Goal: Task Accomplishment & Management: Manage account settings

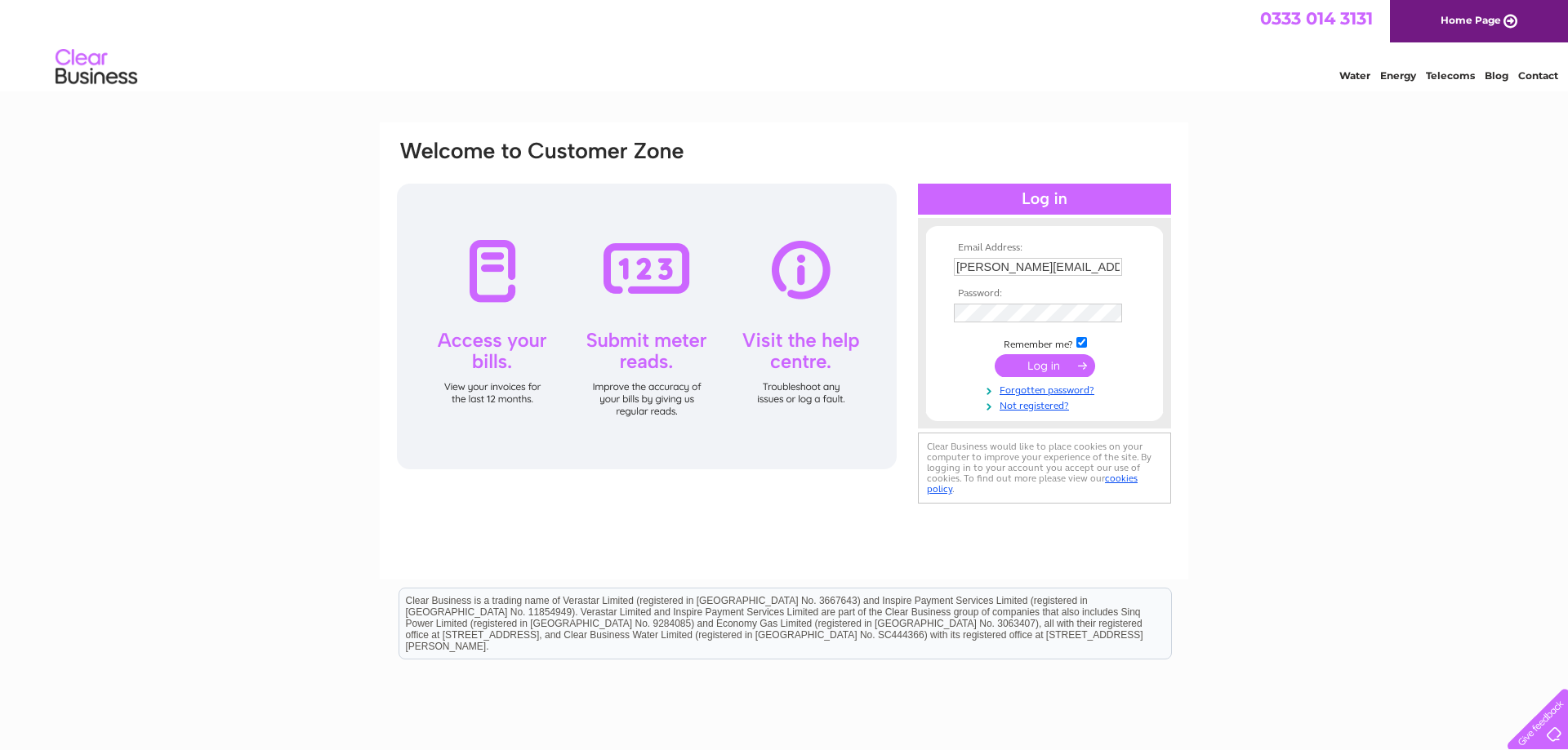
click at [1078, 365] on input "submit" at bounding box center [1045, 365] width 101 height 23
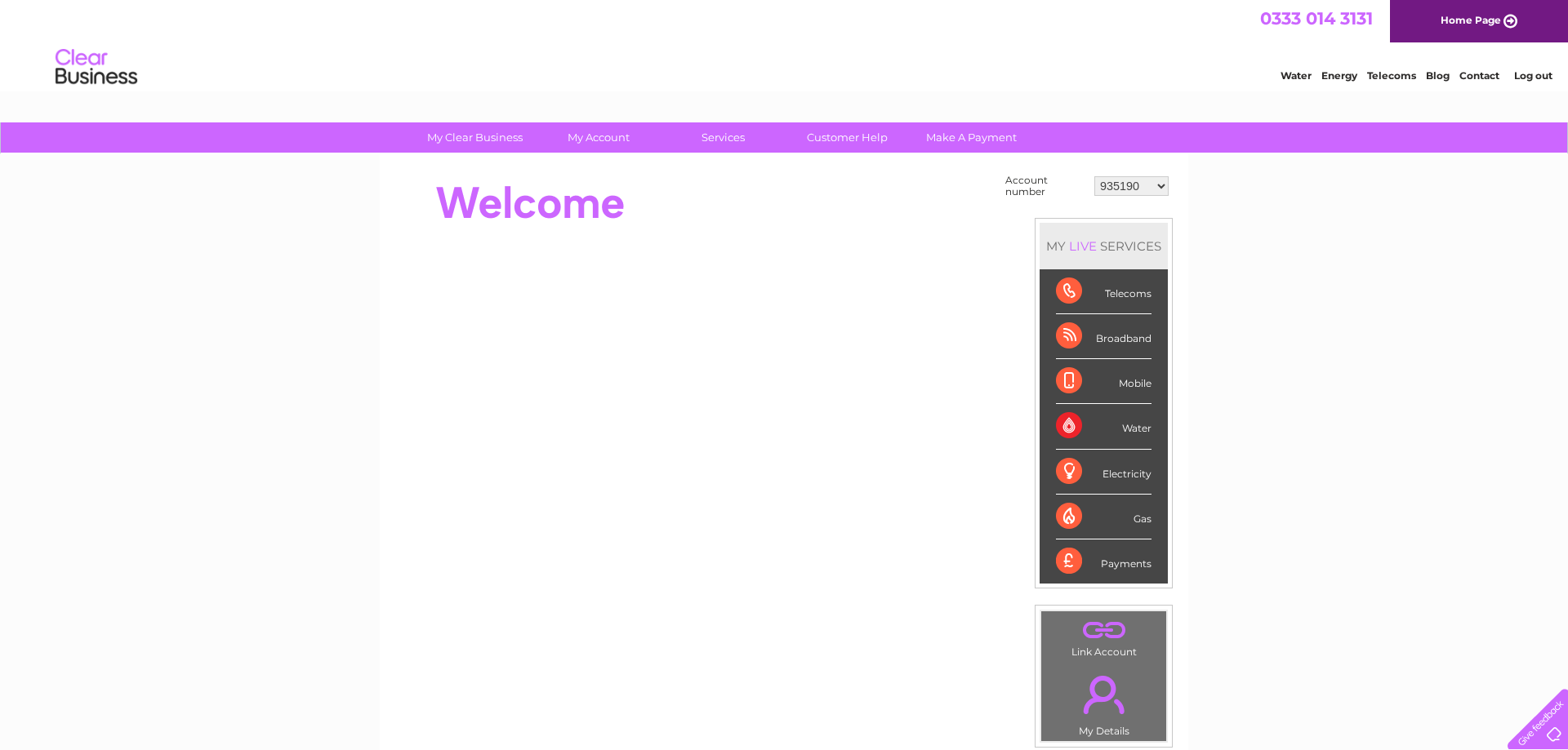
click at [1095, 176] on select "935190 968338 968346 30276080" at bounding box center [1132, 186] width 74 height 20
click at [1154, 180] on select "935190 968338 968346 30276080" at bounding box center [1132, 186] width 74 height 20
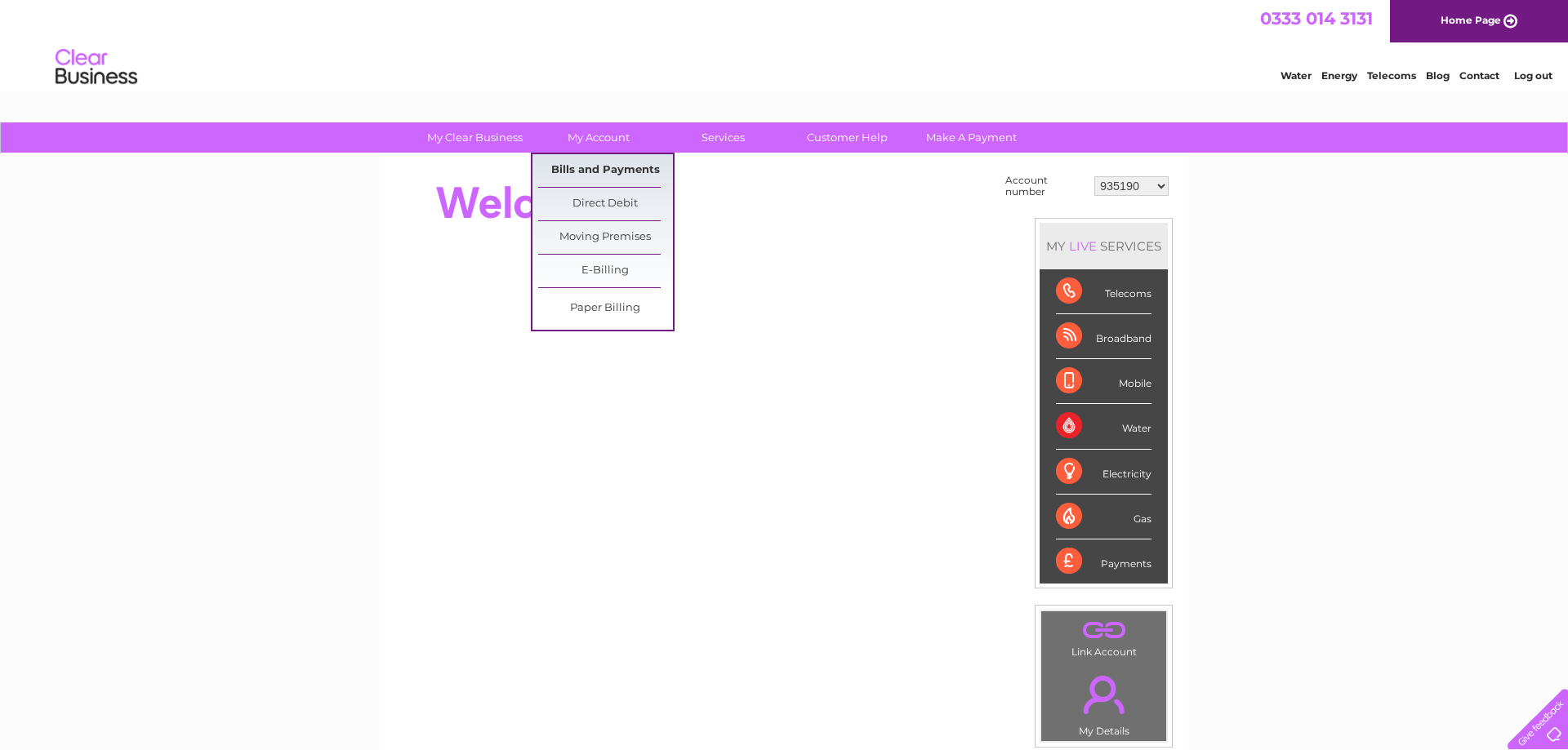
click at [592, 161] on link "Bills and Payments" at bounding box center [605, 170] width 135 height 33
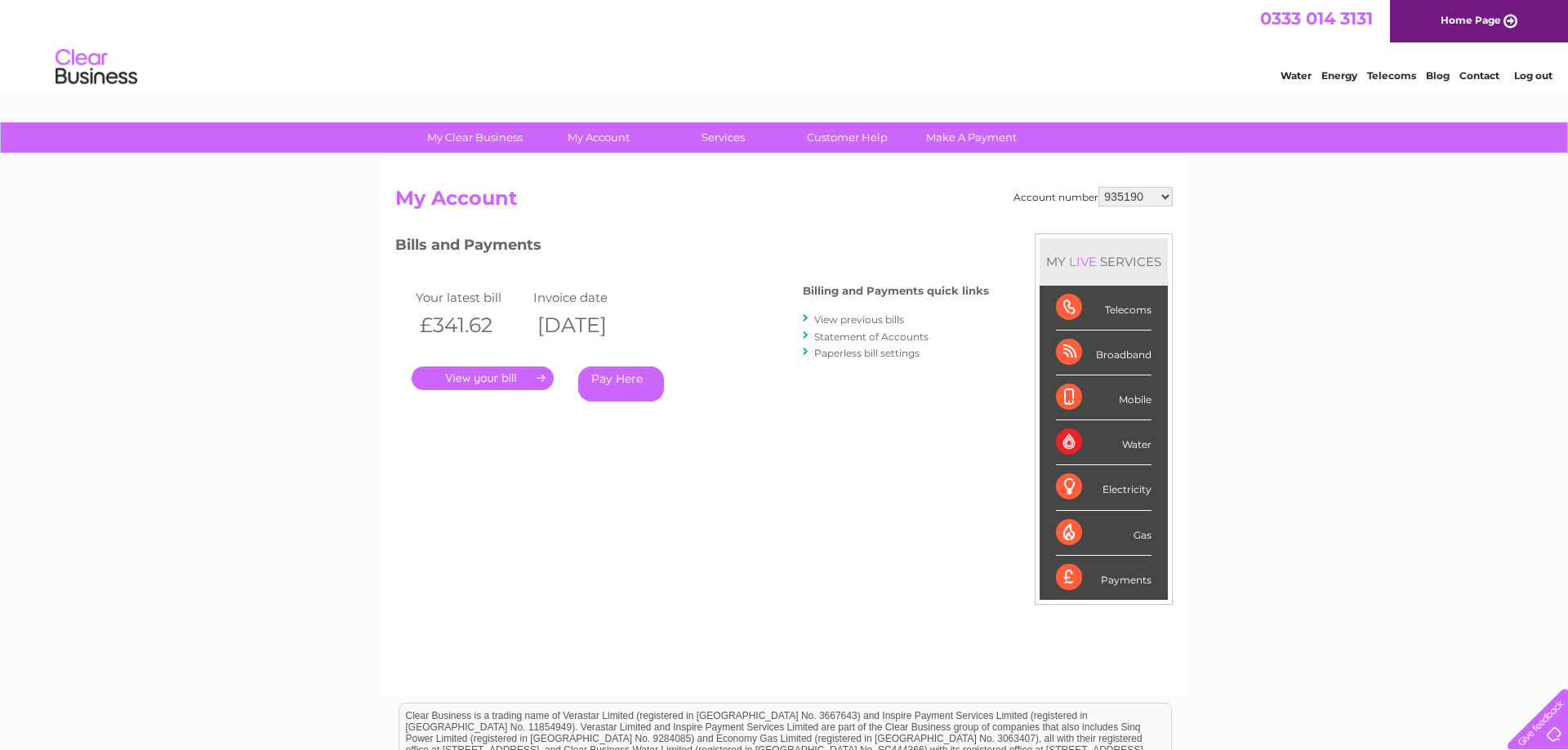
click at [477, 383] on link "." at bounding box center [482, 378] width 142 height 24
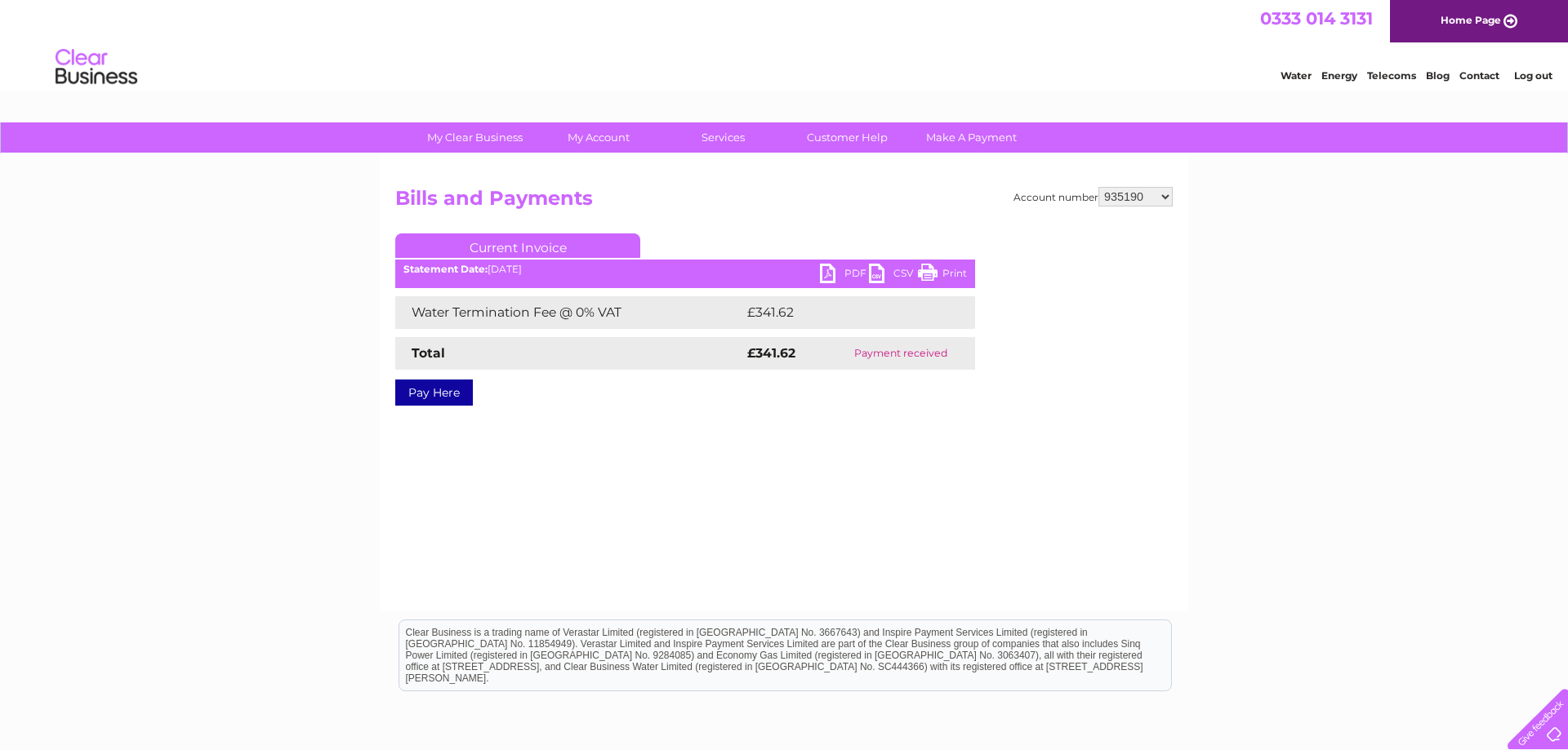
click at [840, 268] on link "PDF" at bounding box center [844, 276] width 49 height 24
